Goal: Find specific page/section: Find specific page/section

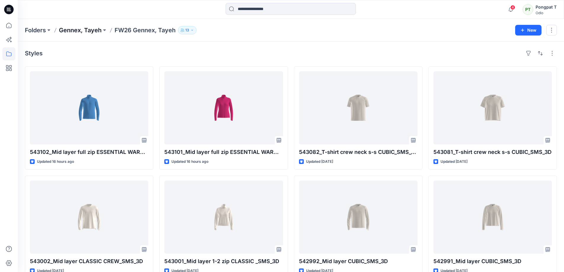
scroll to position [326, 0]
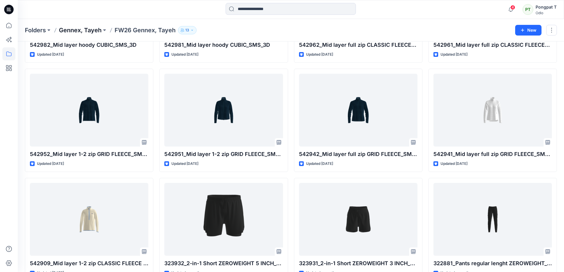
click at [84, 29] on p "Gennex, Tayeh" at bounding box center [80, 30] width 43 height 8
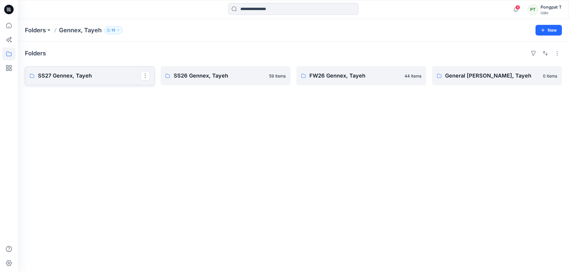
click at [92, 81] on link "SS27 Gennex, Tayeh" at bounding box center [90, 75] width 130 height 19
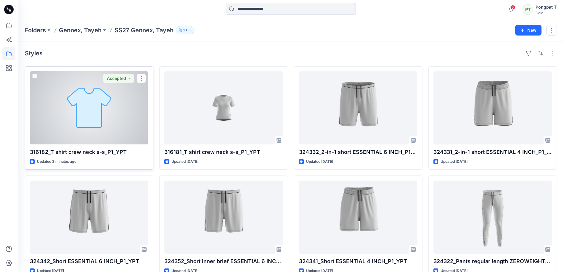
click at [109, 118] on div at bounding box center [89, 107] width 118 height 73
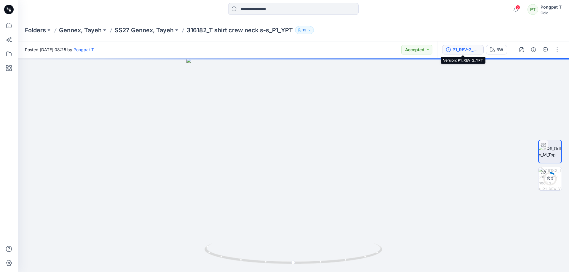
click at [465, 50] on div "P1_REV-2_YPT" at bounding box center [465, 49] width 27 height 7
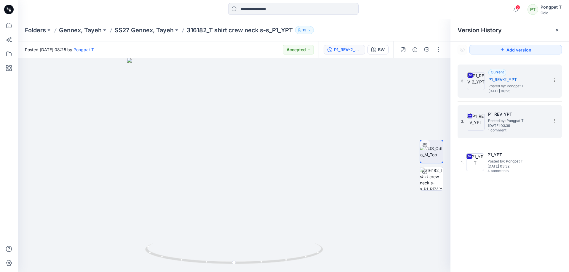
click at [515, 124] on span "[DATE] 03:39" at bounding box center [517, 126] width 59 height 4
click at [513, 80] on h5 "P1_REV-2_YPT" at bounding box center [517, 79] width 59 height 7
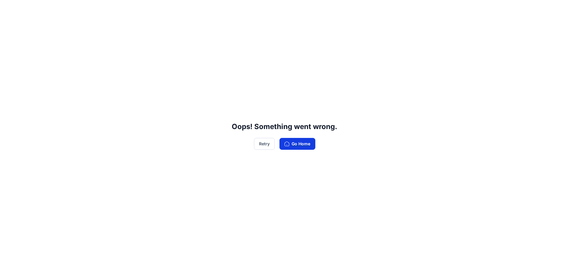
click at [308, 147] on button "Go Home" at bounding box center [297, 144] width 36 height 12
click at [297, 144] on button "Go Home" at bounding box center [297, 144] width 36 height 12
click at [264, 145] on button "Retry" at bounding box center [264, 144] width 21 height 12
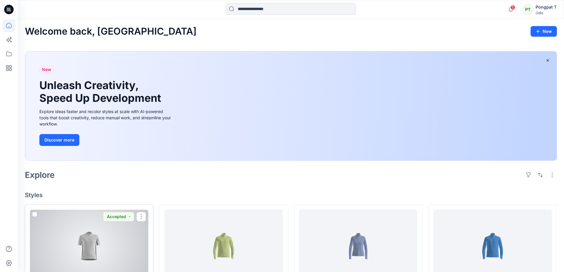
click at [114, 234] on div at bounding box center [89, 246] width 118 height 73
